Goal: Task Accomplishment & Management: Manage account settings

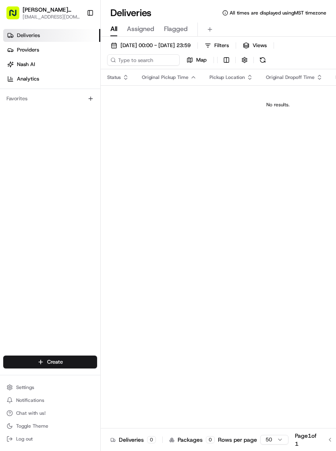
click at [29, 390] on span "Settings" at bounding box center [25, 387] width 18 height 6
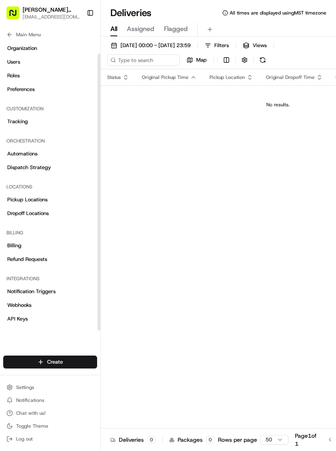
scroll to position [14, 0]
click at [18, 165] on span "Dispatch Strategy" at bounding box center [29, 167] width 44 height 7
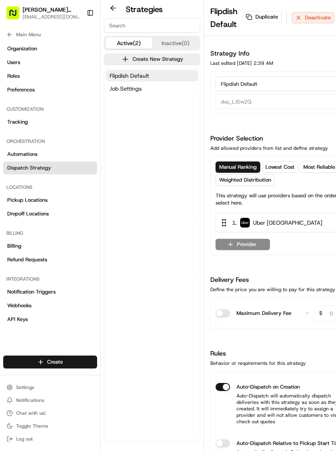
click at [224, 384] on button "Auto-Dispatch on Creation" at bounding box center [222, 387] width 14 height 8
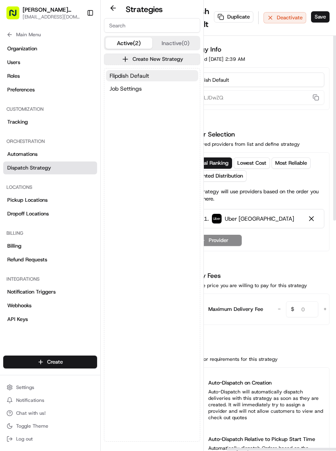
scroll to position [4, 28]
click at [321, 18] on button "Save" at bounding box center [320, 16] width 19 height 11
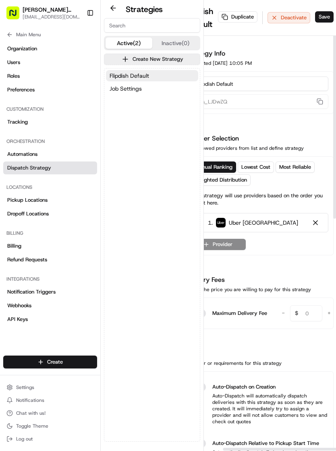
scroll to position [0, 25]
click at [331, 16] on button "Save" at bounding box center [324, 16] width 19 height 11
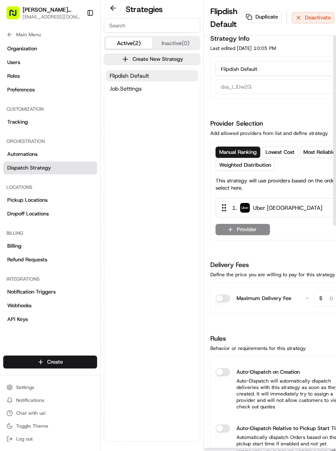
scroll to position [15, 0]
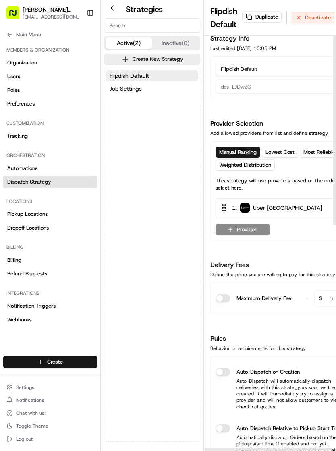
click at [226, 375] on button "Auto-Dispatch on Creation" at bounding box center [222, 372] width 14 height 8
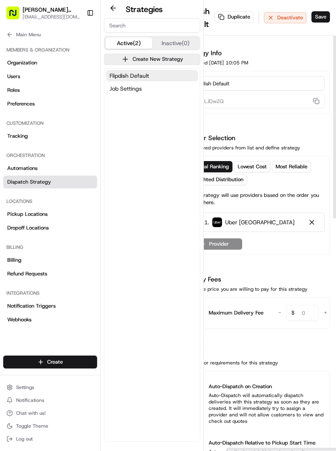
scroll to position [0, 28]
click at [322, 17] on button "Save" at bounding box center [320, 16] width 19 height 11
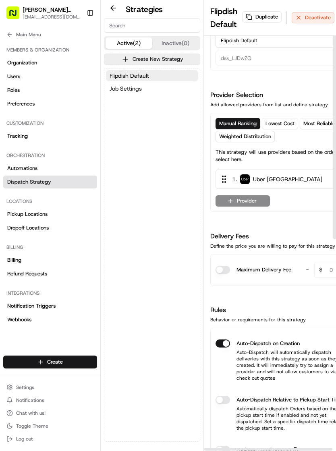
scroll to position [43, 0]
